Goal: Transaction & Acquisition: Book appointment/travel/reservation

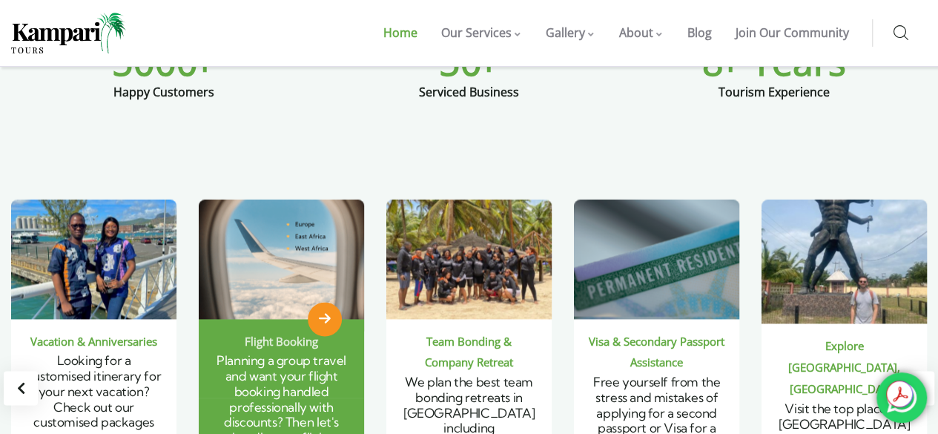
scroll to position [1038, 0]
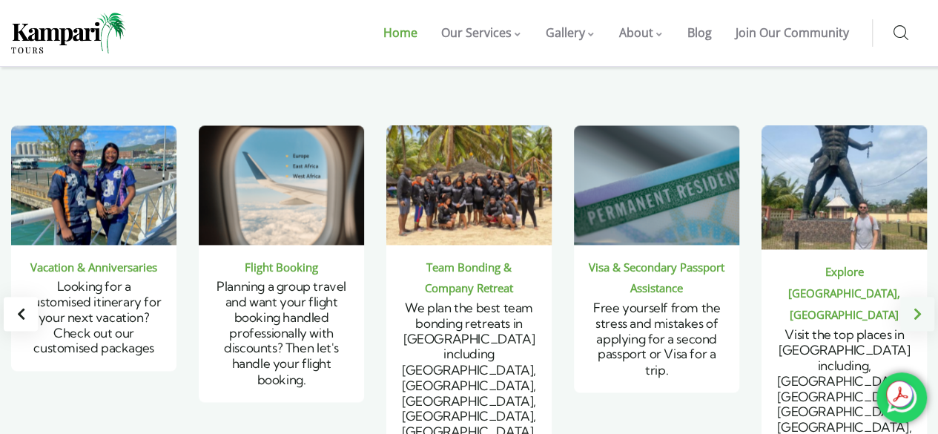
click at [928, 297] on div "Next slide" at bounding box center [917, 314] width 34 height 34
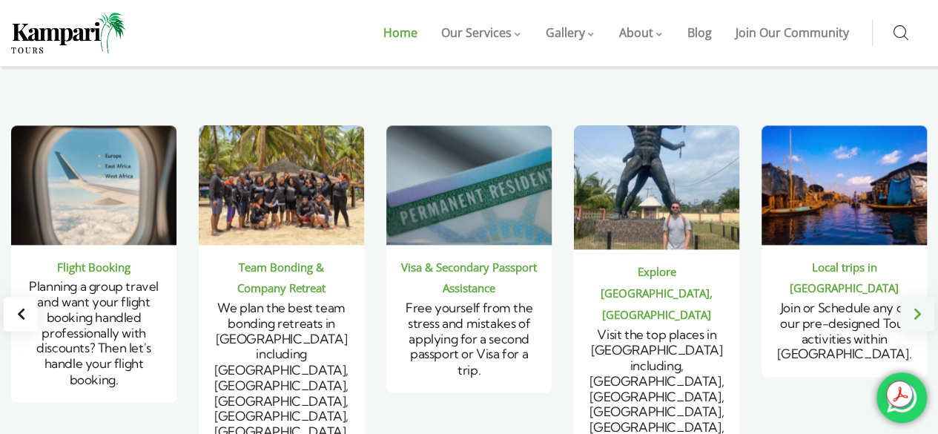
click at [928, 297] on div "Next slide" at bounding box center [917, 314] width 34 height 34
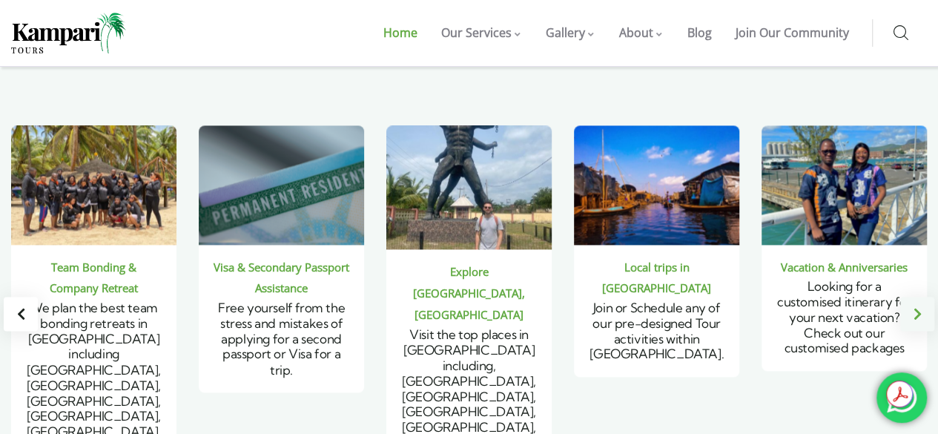
click at [928, 297] on div "Next slide" at bounding box center [917, 314] width 34 height 34
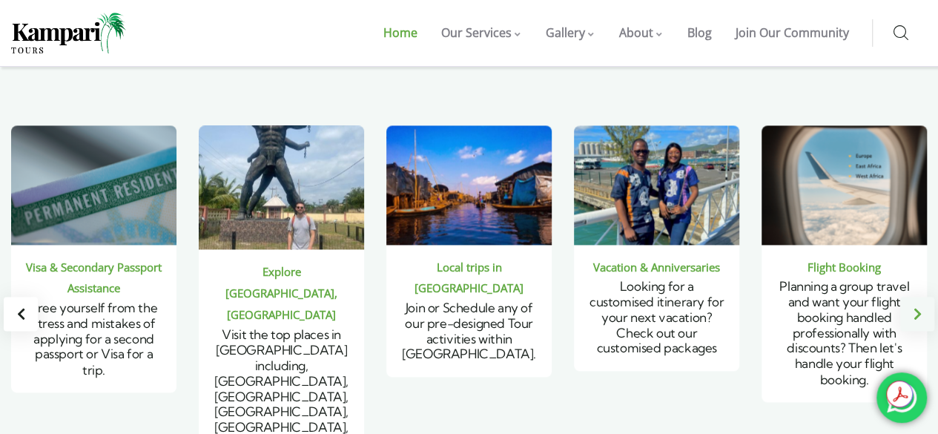
click at [928, 297] on div "Next slide" at bounding box center [917, 314] width 34 height 34
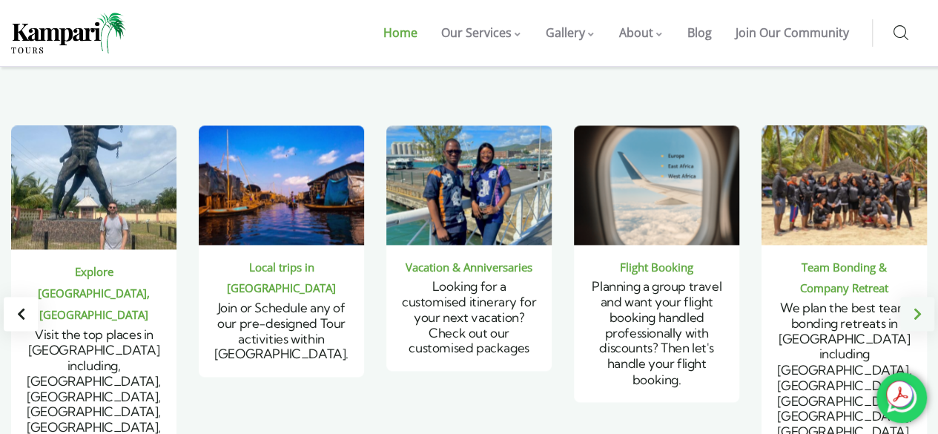
click at [928, 297] on div "Next slide" at bounding box center [917, 314] width 34 height 34
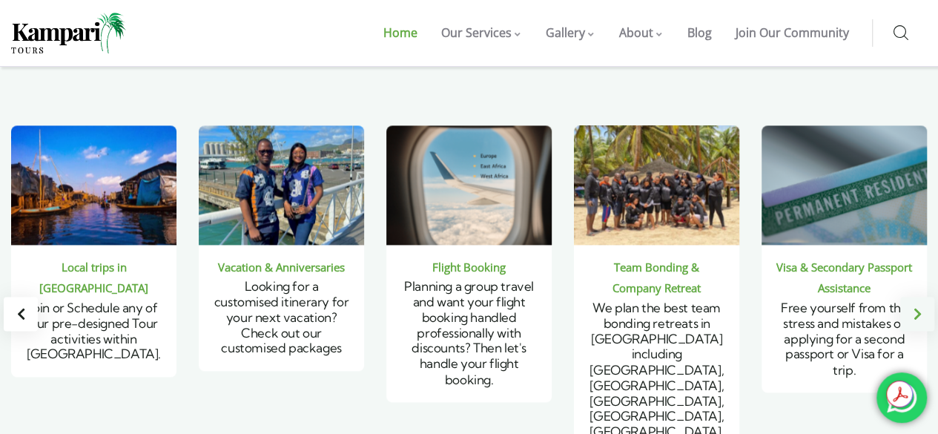
click at [928, 297] on div "Next slide" at bounding box center [917, 314] width 34 height 34
click at [913, 297] on div "Next slide" at bounding box center [917, 314] width 34 height 34
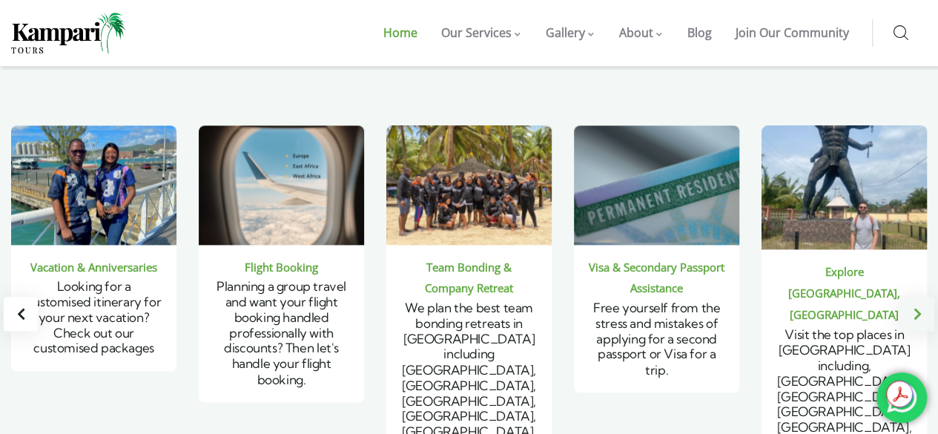
click at [913, 297] on div "Next slide" at bounding box center [917, 314] width 34 height 34
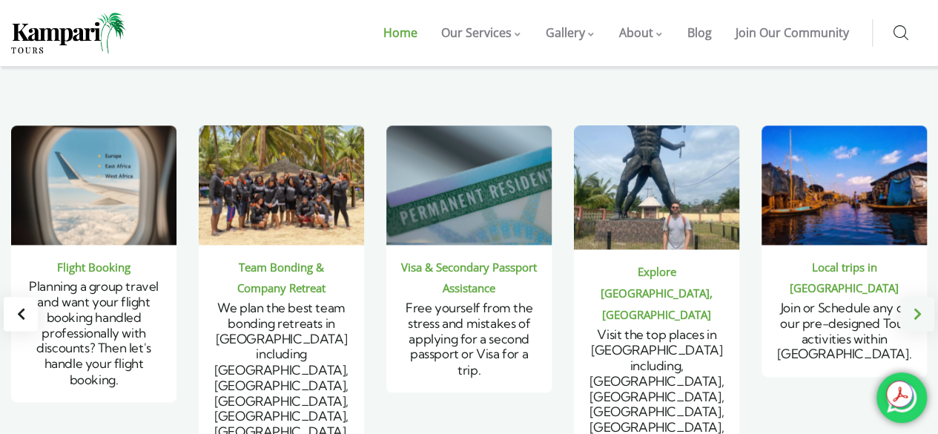
click at [913, 297] on div "Next slide" at bounding box center [917, 314] width 34 height 34
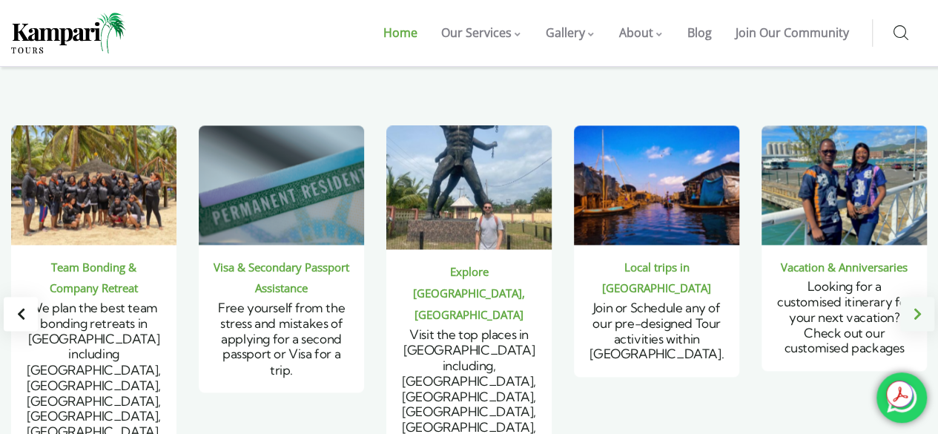
click at [913, 297] on div "Next slide" at bounding box center [917, 314] width 34 height 34
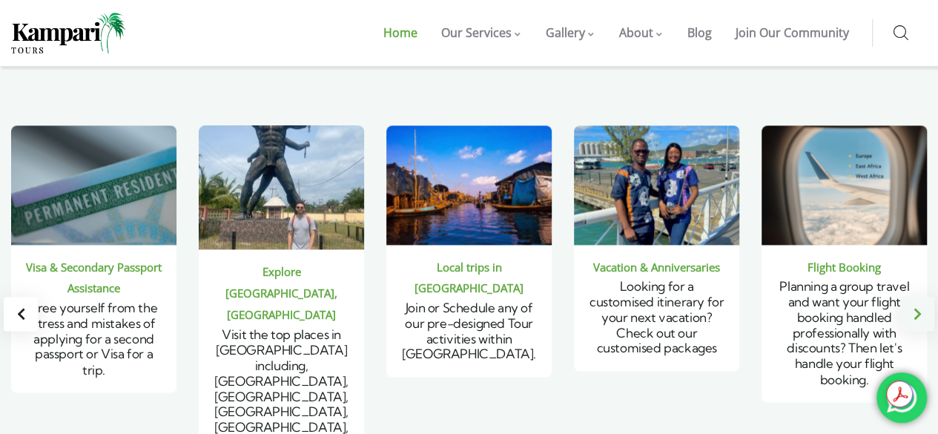
click at [913, 297] on div "Next slide" at bounding box center [917, 314] width 34 height 34
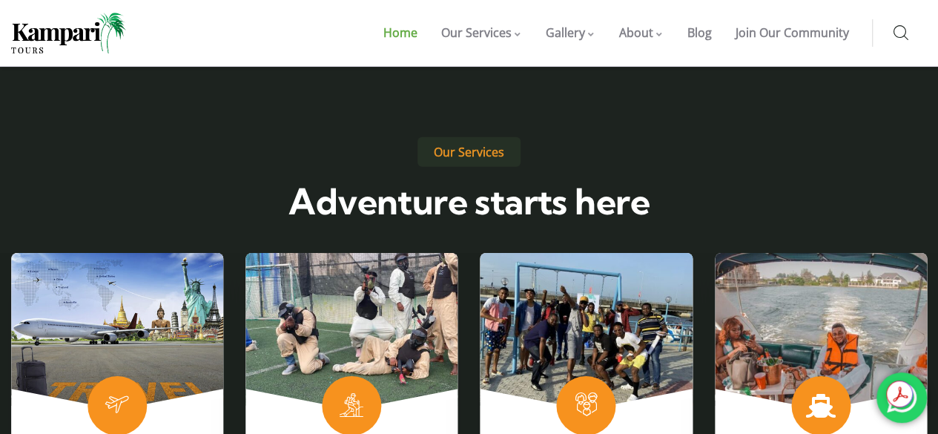
scroll to position [2298, 0]
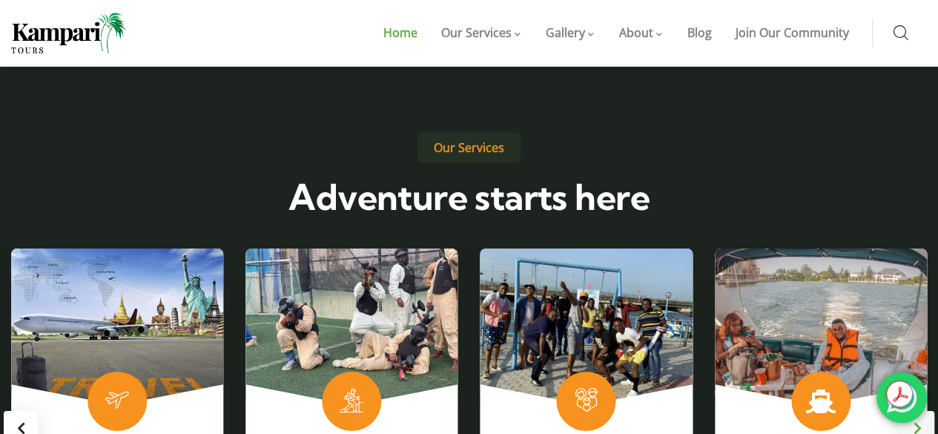
click at [916, 411] on div "Next slide" at bounding box center [917, 428] width 34 height 34
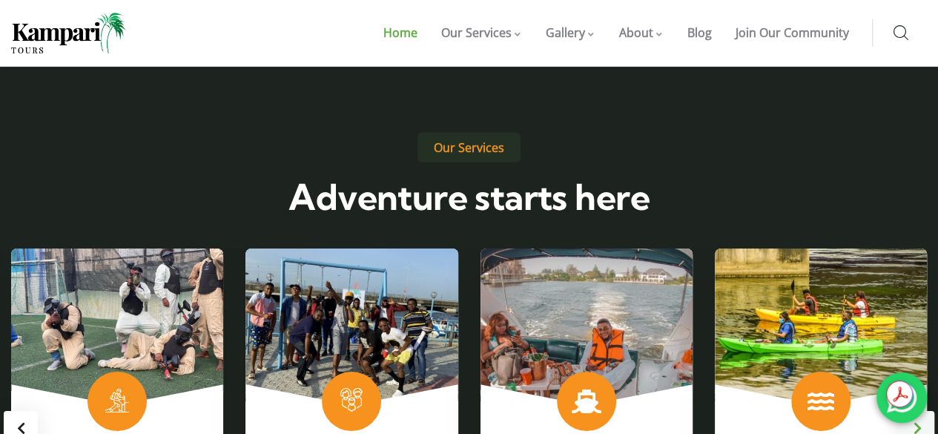
click at [916, 411] on div "Next slide" at bounding box center [917, 428] width 34 height 34
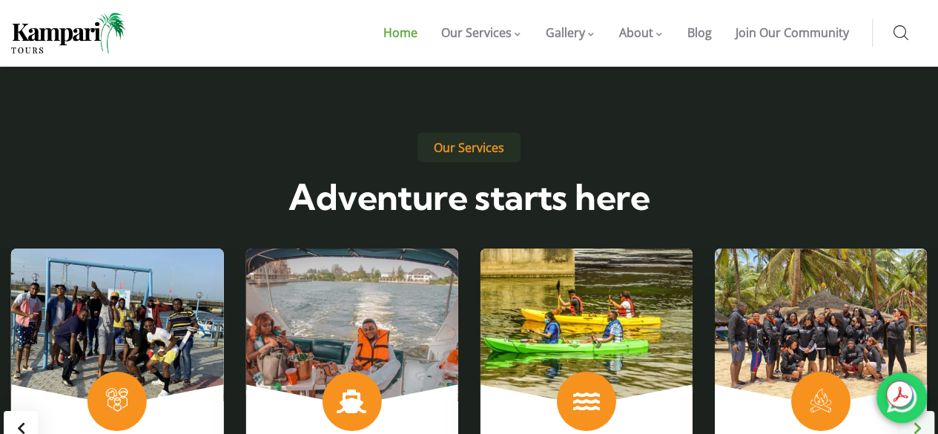
click at [910, 411] on div "Next slide" at bounding box center [917, 428] width 34 height 34
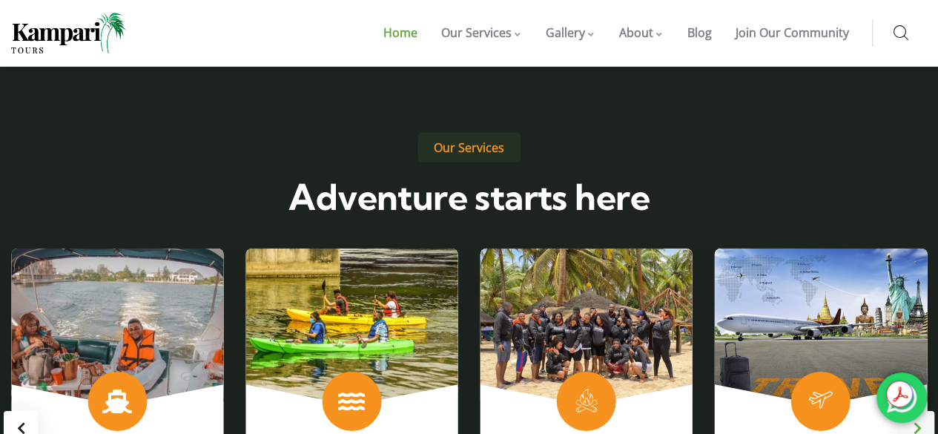
click at [910, 411] on div "Next slide" at bounding box center [917, 428] width 34 height 34
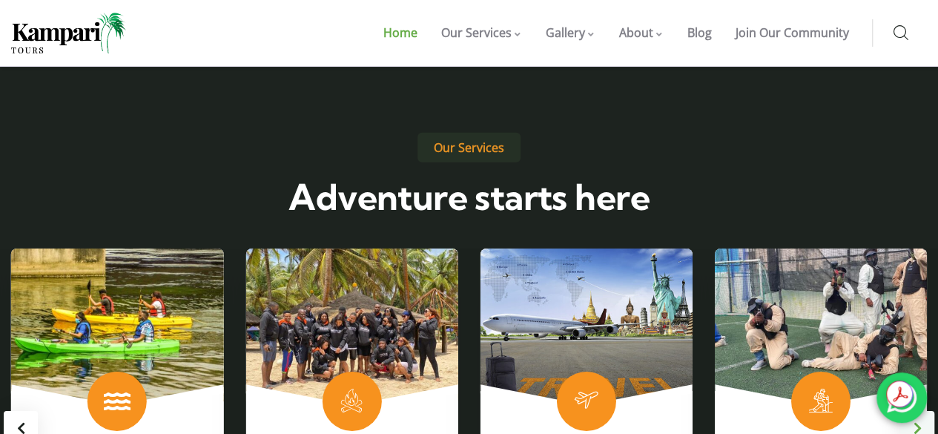
click at [910, 411] on div "Next slide" at bounding box center [917, 428] width 34 height 34
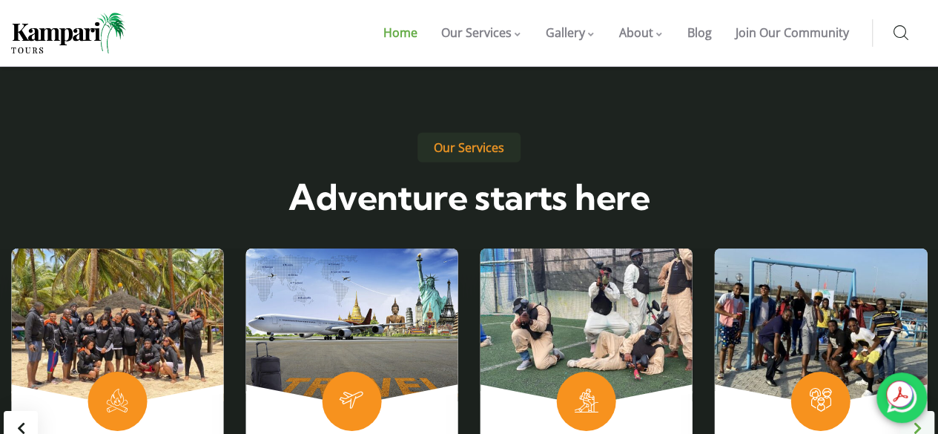
click at [910, 411] on div "Next slide" at bounding box center [917, 428] width 34 height 34
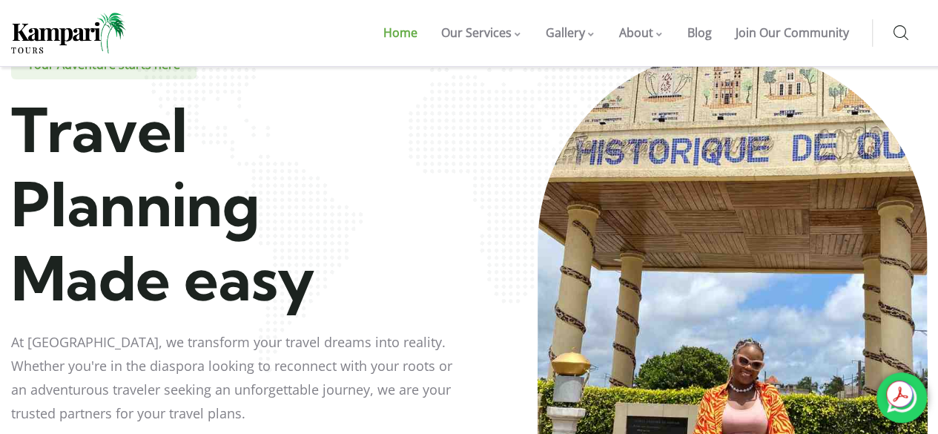
scroll to position [74, 0]
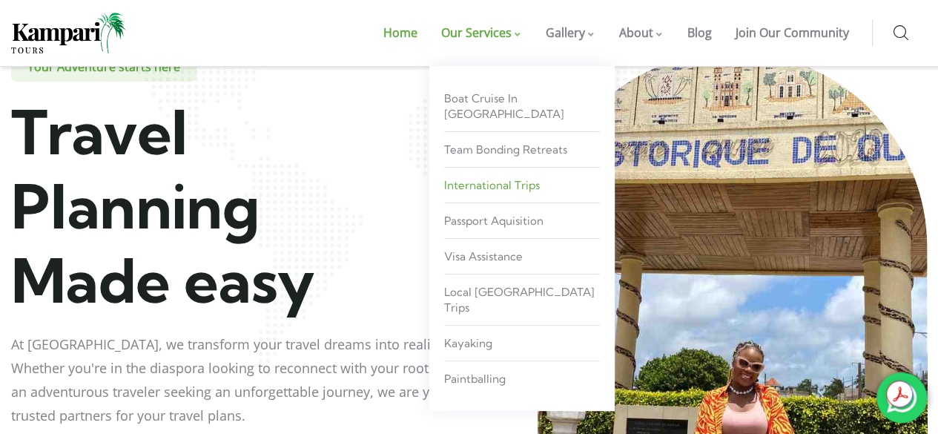
click at [489, 178] on span "International Trips" at bounding box center [492, 185] width 96 height 14
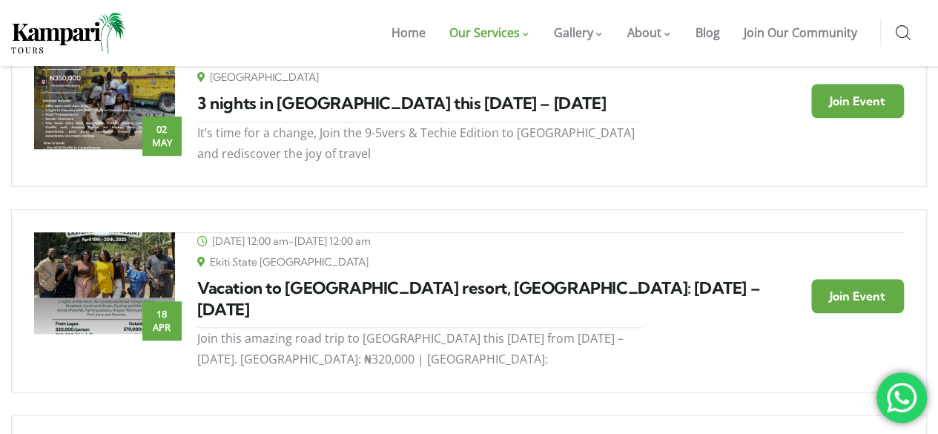
scroll to position [519, 0]
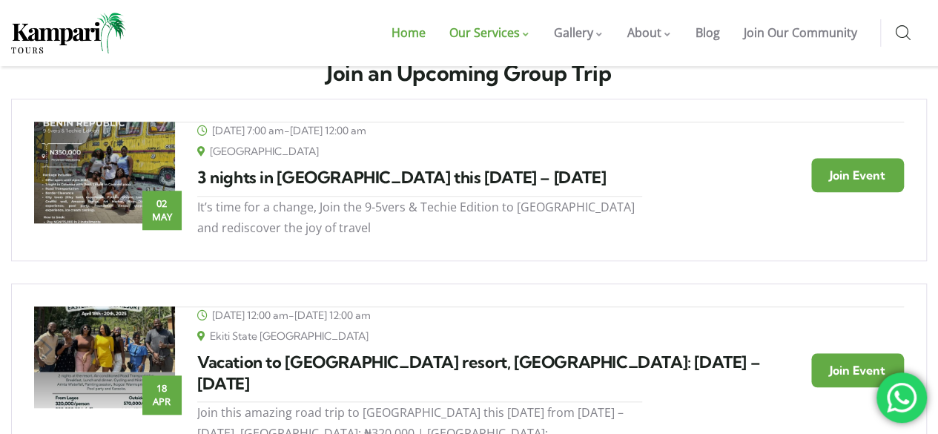
click at [407, 39] on span "Home" at bounding box center [408, 32] width 34 height 16
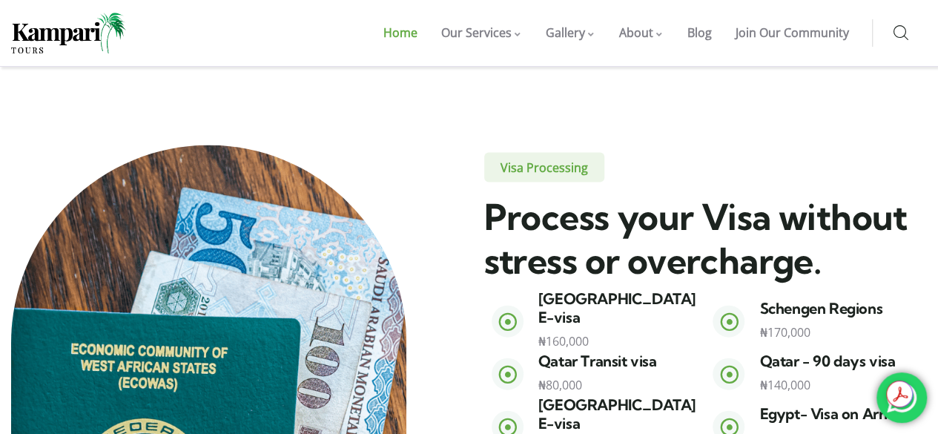
scroll to position [1557, 0]
